Goal: Browse casually: Explore the website without a specific task or goal

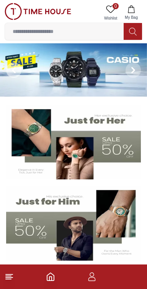
click at [16, 71] on icon at bounding box center [14, 70] width 6 height 6
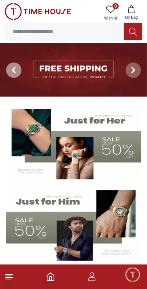
click at [59, 70] on img at bounding box center [73, 69] width 147 height 53
click at [139, 73] on span at bounding box center [133, 70] width 15 height 15
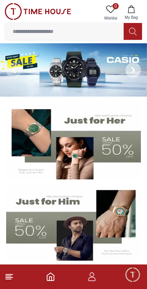
click at [99, 79] on img at bounding box center [73, 69] width 147 height 53
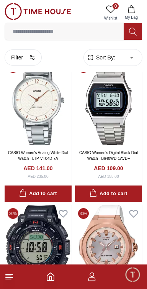
scroll to position [527, 0]
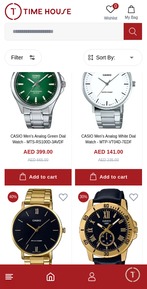
scroll to position [5518, 0]
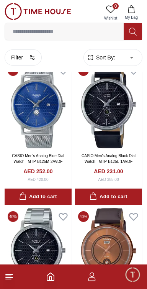
scroll to position [6666, 0]
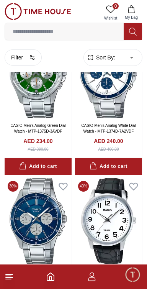
scroll to position [7422, 0]
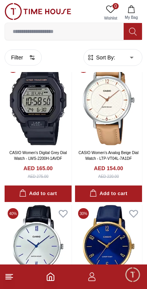
scroll to position [7983, 0]
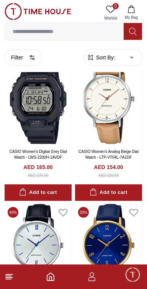
scroll to position [5733, 0]
